Goal: Task Accomplishment & Management: Complete application form

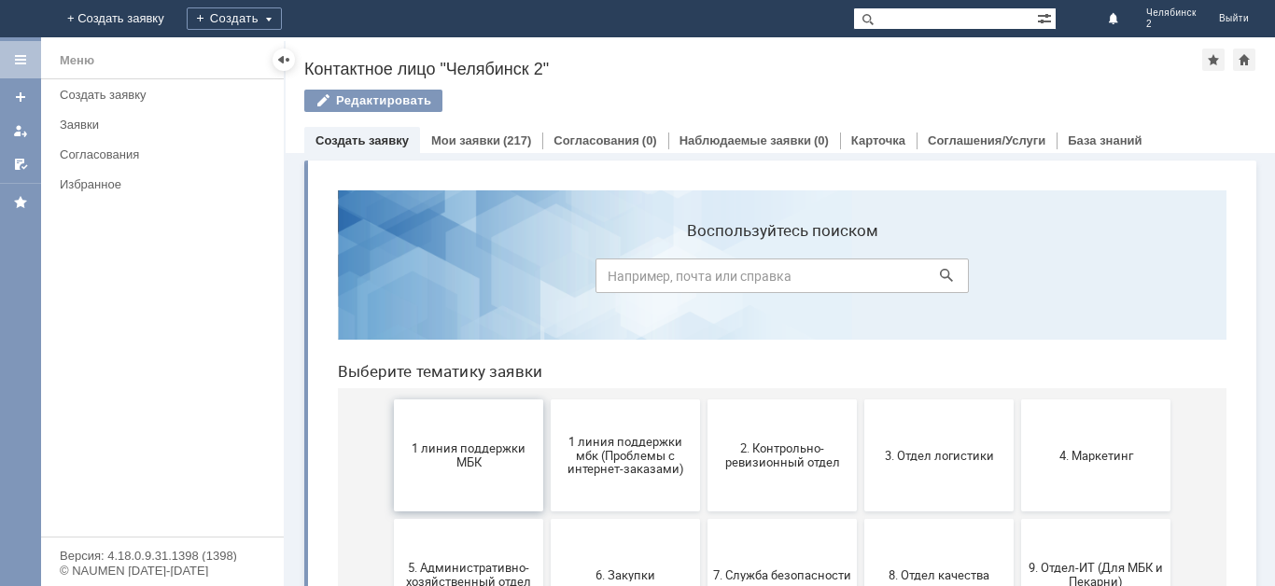
click at [495, 467] on span "1 линия поддержки МБК" at bounding box center [468, 455] width 138 height 28
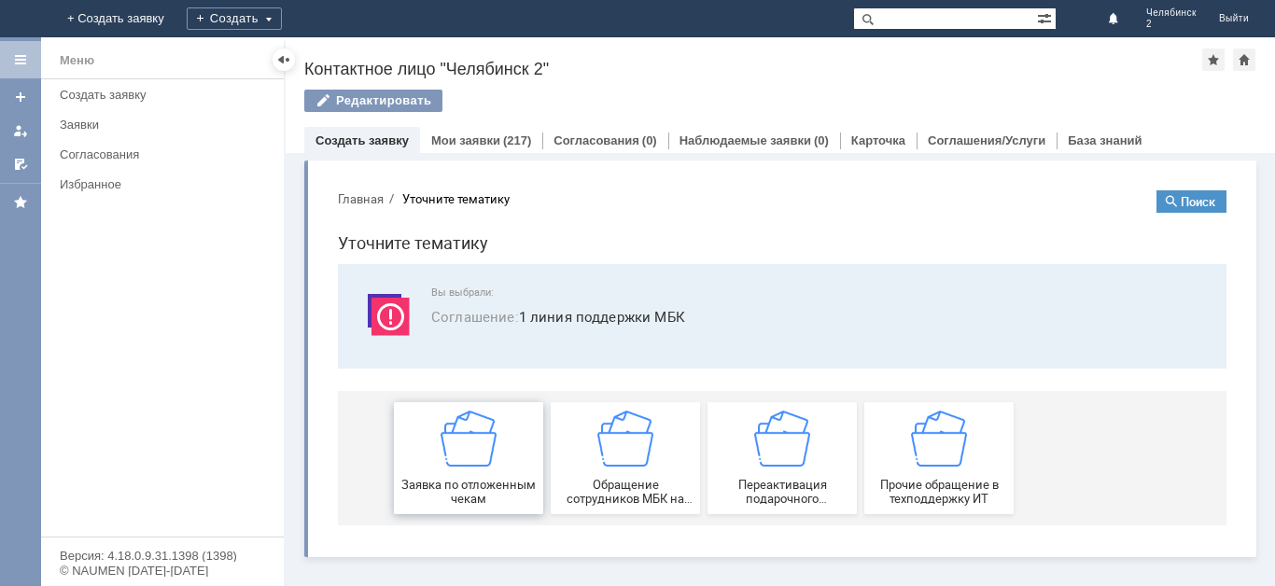
click at [506, 481] on span "Заявка по отложенным чекам" at bounding box center [468, 492] width 138 height 28
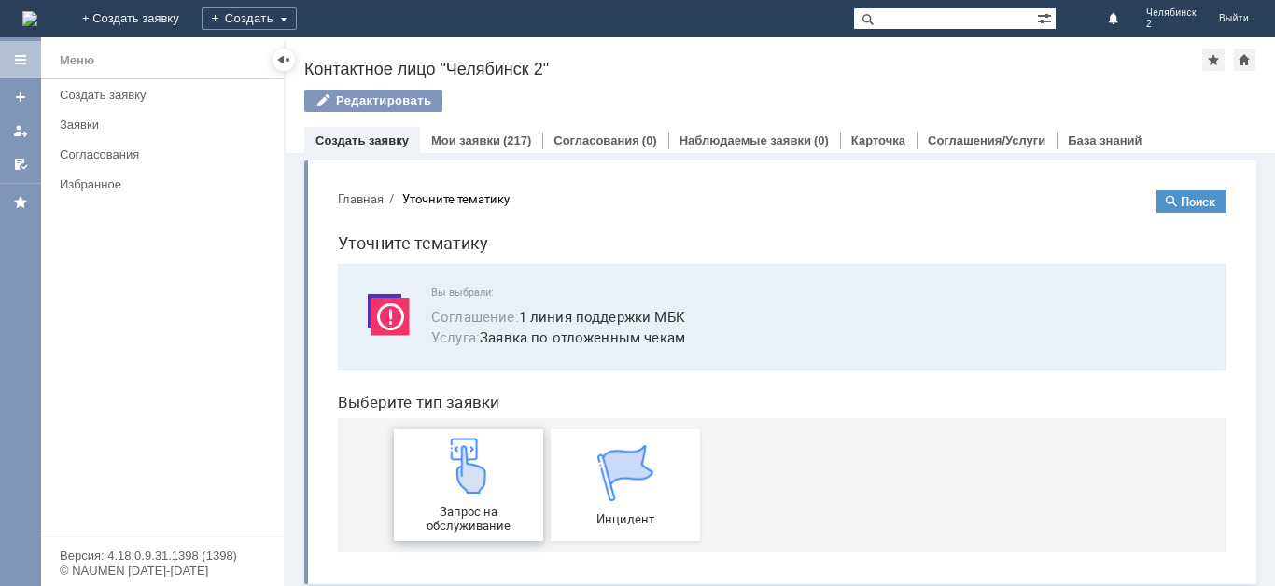
click at [507, 507] on span "Запрос на обслуживание" at bounding box center [468, 519] width 138 height 28
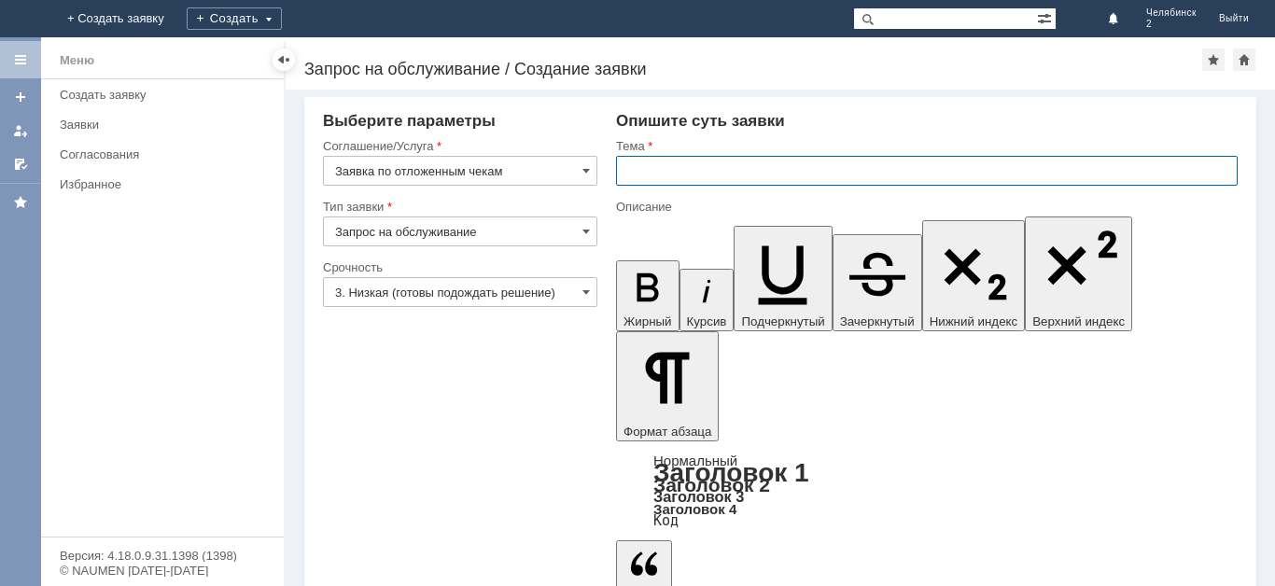
click at [677, 178] on input "text" at bounding box center [926, 171] width 621 height 30
type input "Отложенные чеки"
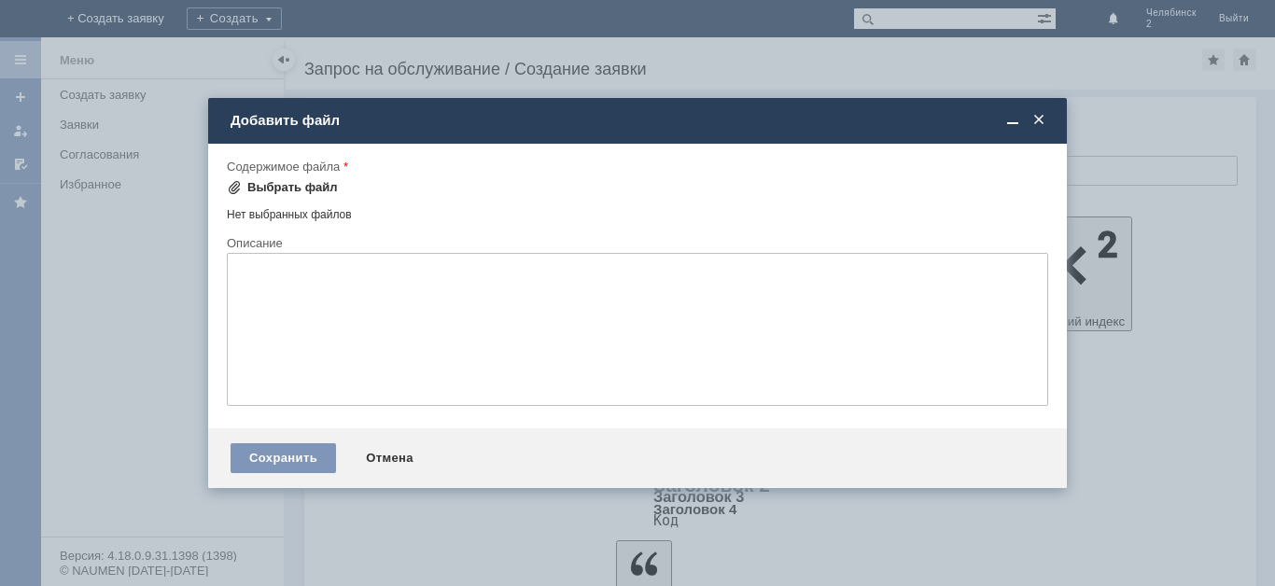
click at [317, 184] on div "Выбрать файл" at bounding box center [292, 187] width 91 height 15
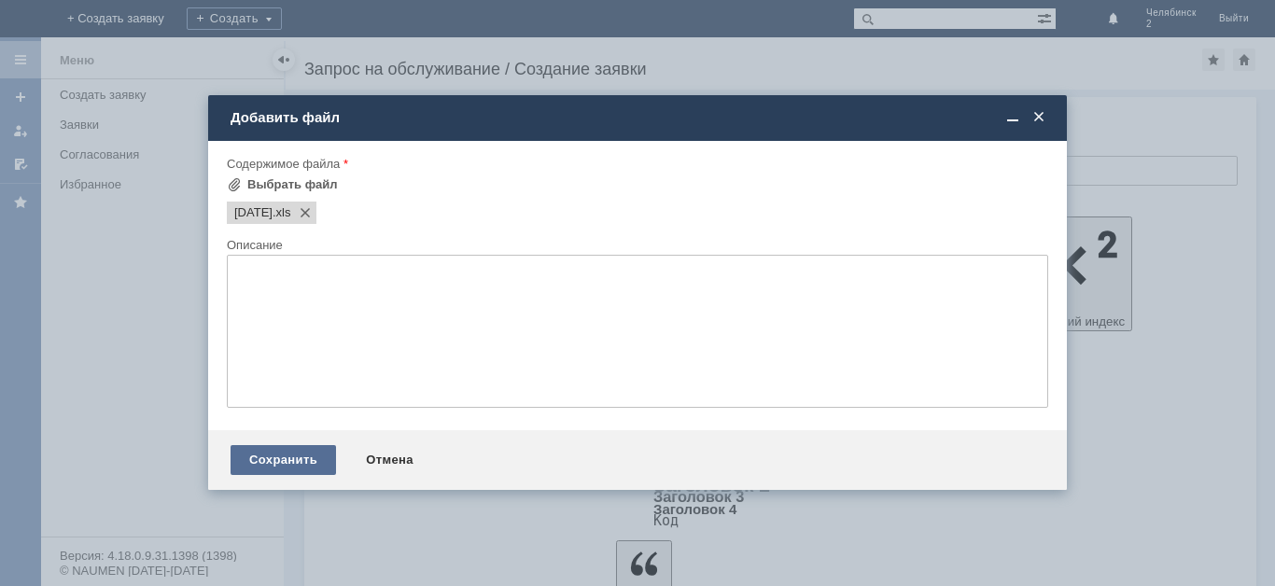
click at [285, 455] on div "Сохранить" at bounding box center [282, 460] width 105 height 30
